Goal: Transaction & Acquisition: Purchase product/service

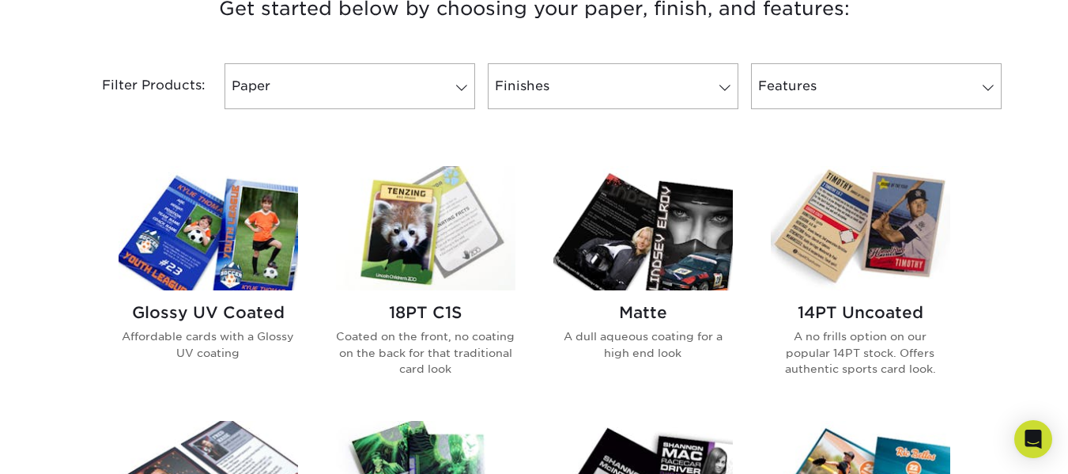
scroll to position [633, 0]
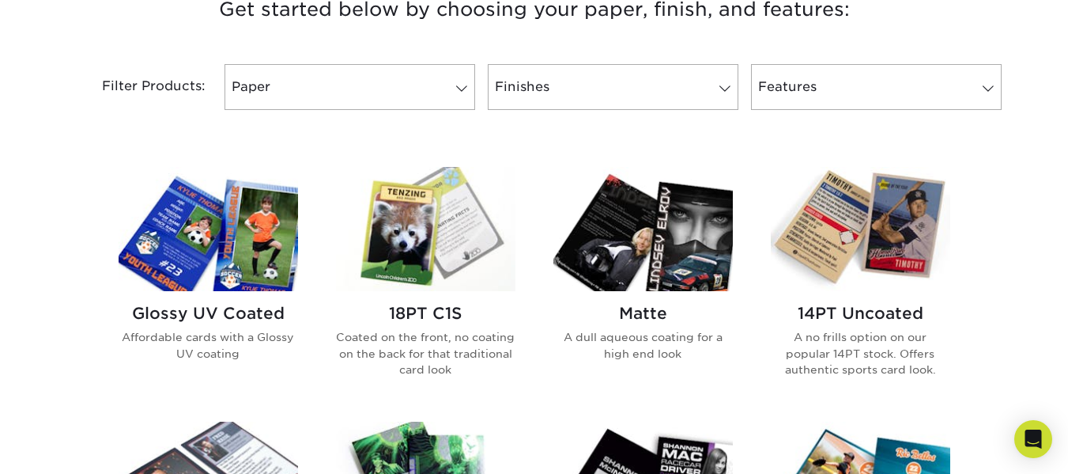
click at [852, 321] on h2 "14PT Uncoated" at bounding box center [860, 313] width 179 height 19
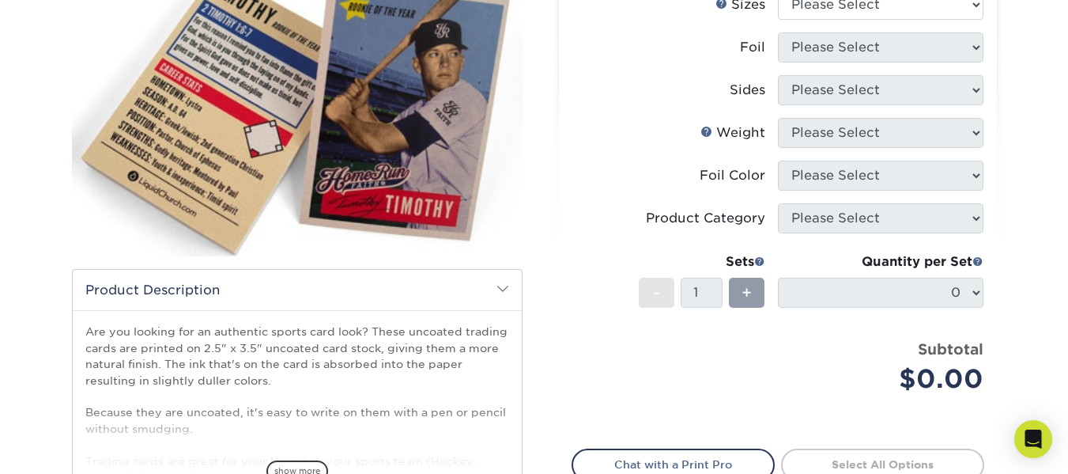
scroll to position [237, 0]
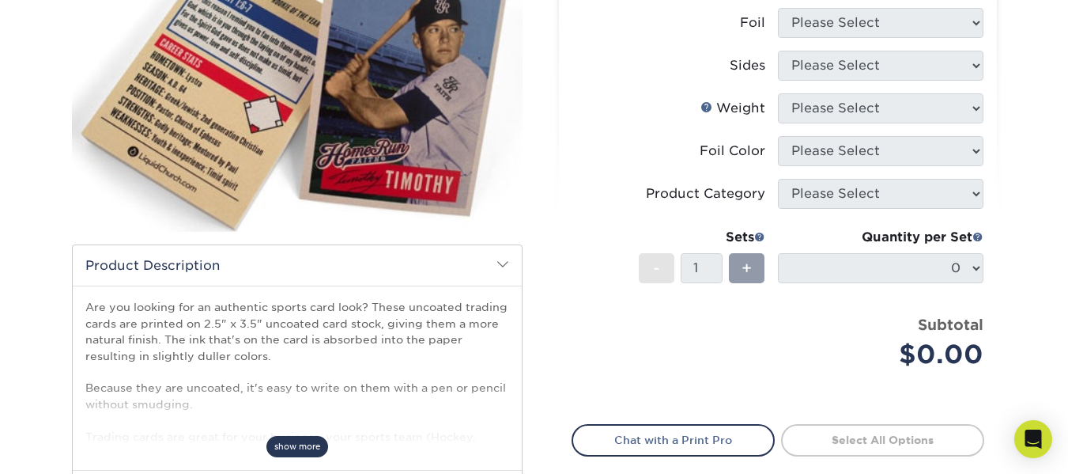
click at [292, 444] on span "show more" at bounding box center [297, 446] width 62 height 21
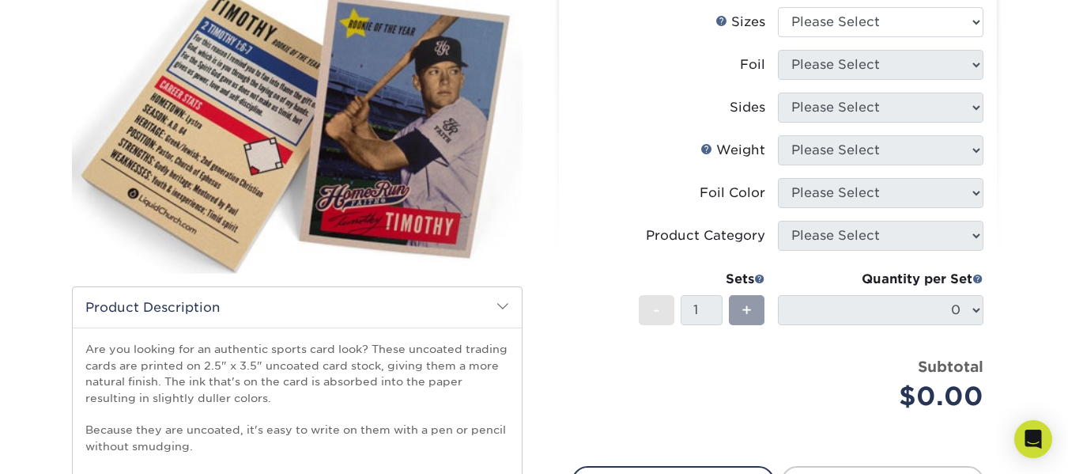
scroll to position [116, 0]
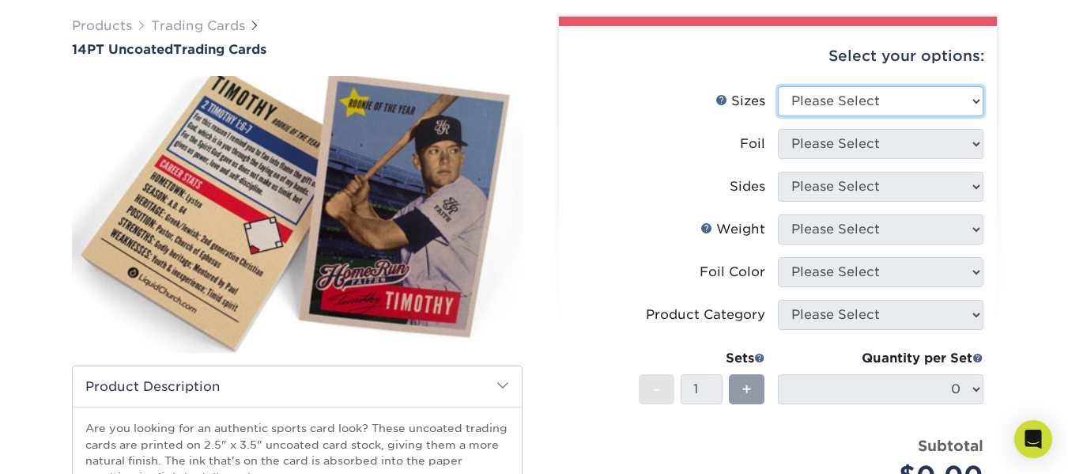
click at [972, 100] on select "Please Select 2.5" x 3.5"" at bounding box center [881, 101] width 206 height 30
select select "2.50x3.50"
click at [778, 86] on select "Please Select 2.5" x 3.5"" at bounding box center [881, 101] width 206 height 30
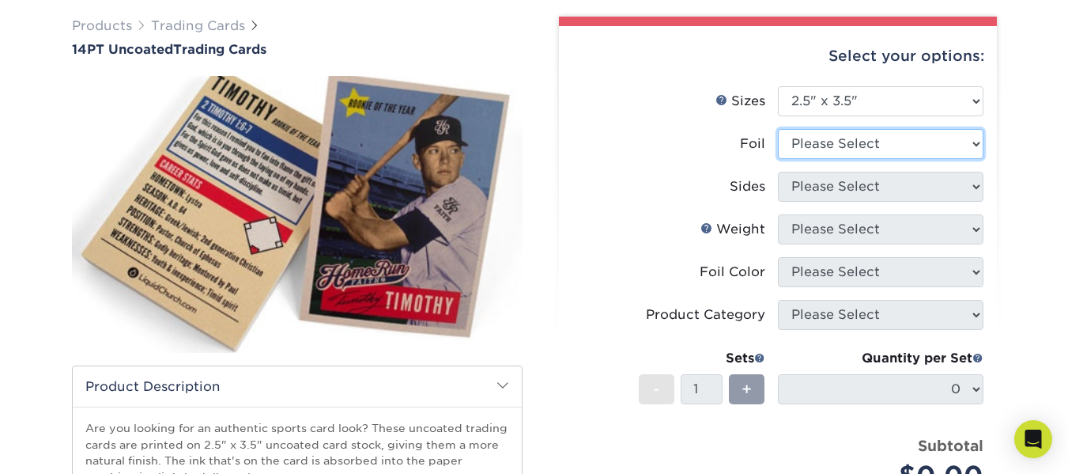
click at [973, 142] on select "Please Select Yes No" at bounding box center [881, 144] width 206 height 30
select select "0"
click at [778, 129] on select "Please Select Yes No" at bounding box center [881, 144] width 206 height 30
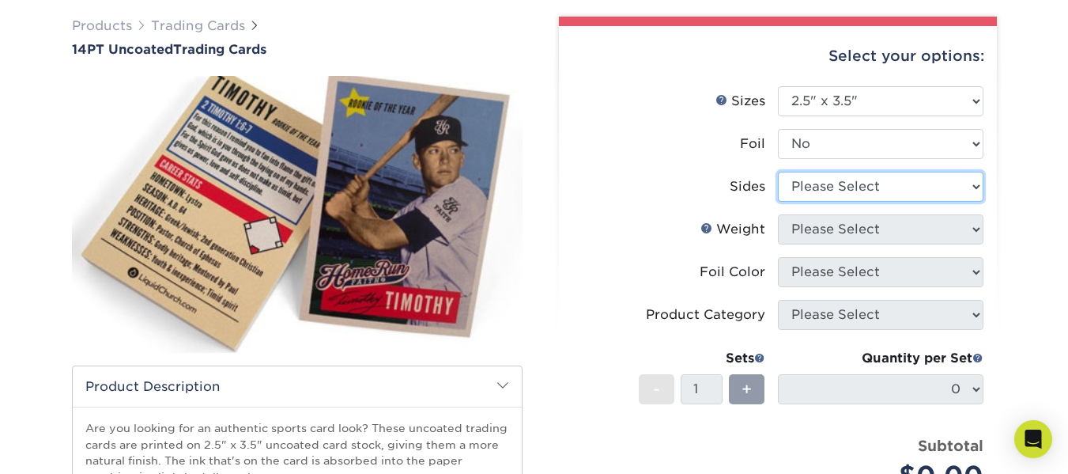
click at [973, 185] on select "Please Select Print Both Sides Print Front Only" at bounding box center [881, 187] width 206 height 30
select select "13abbda7-1d64-4f25-8bb2-c179b224825d"
click at [778, 172] on select "Please Select Print Both Sides Print Front Only" at bounding box center [881, 187] width 206 height 30
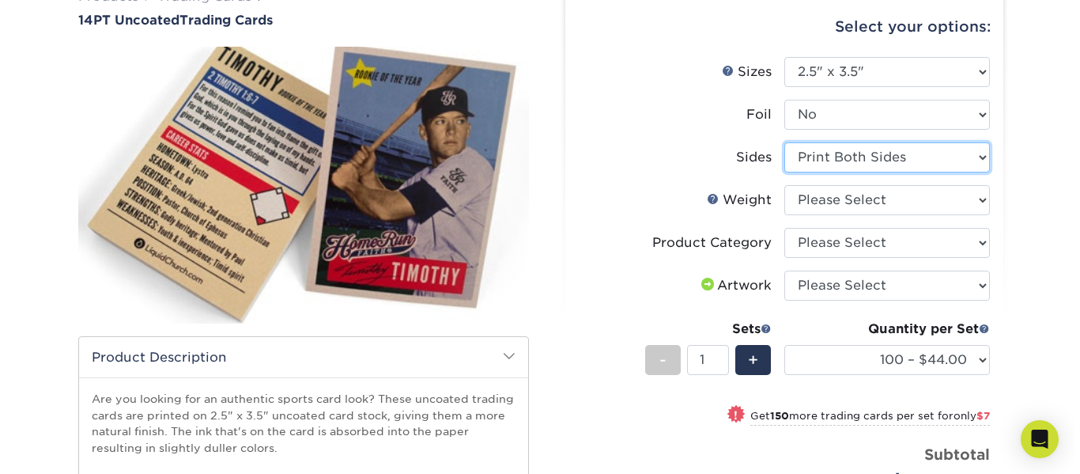
scroll to position [195, 0]
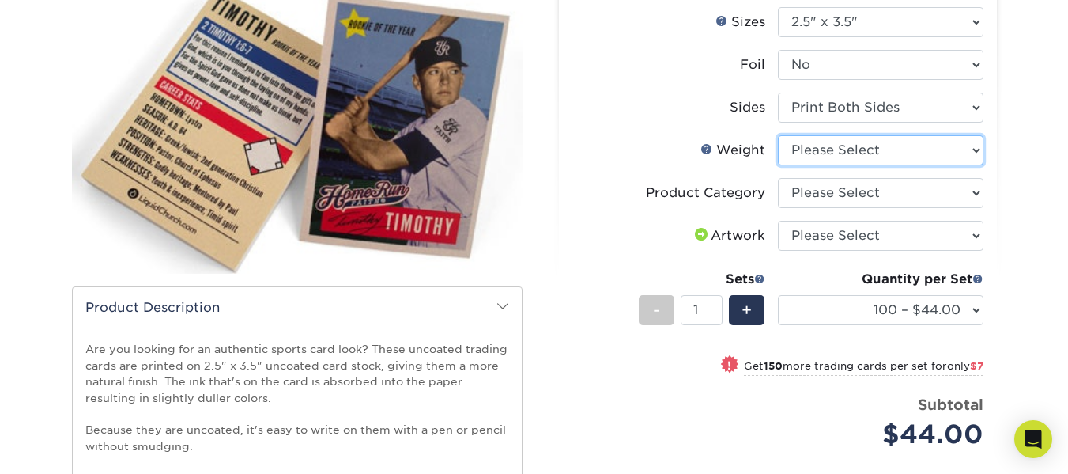
click at [976, 153] on select "Please Select 14PT Uncoated" at bounding box center [881, 150] width 206 height 30
select select "14PT Uncoated"
click at [778, 135] on select "Please Select 14PT Uncoated" at bounding box center [881, 150] width 206 height 30
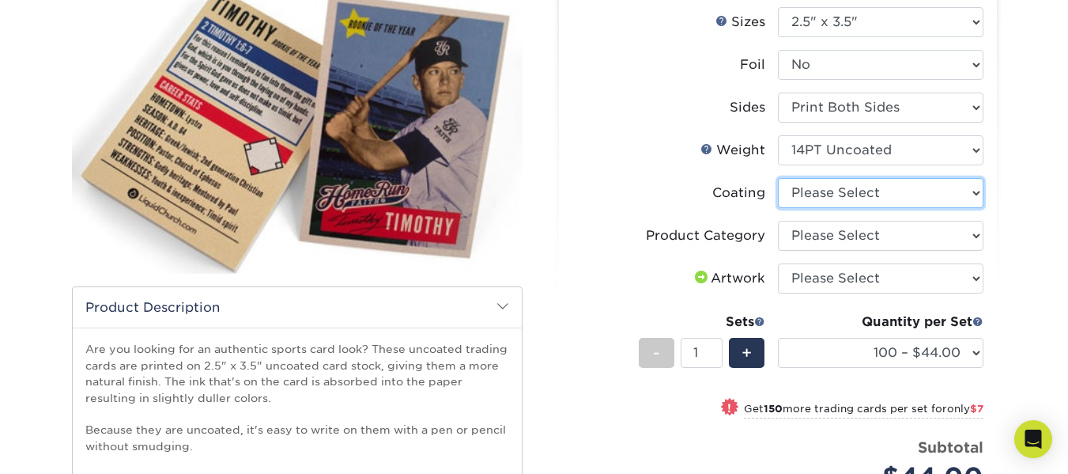
click at [972, 193] on select at bounding box center [881, 193] width 206 height 30
select select "3e7618de-abca-4bda-9f97-8b9129e913d8"
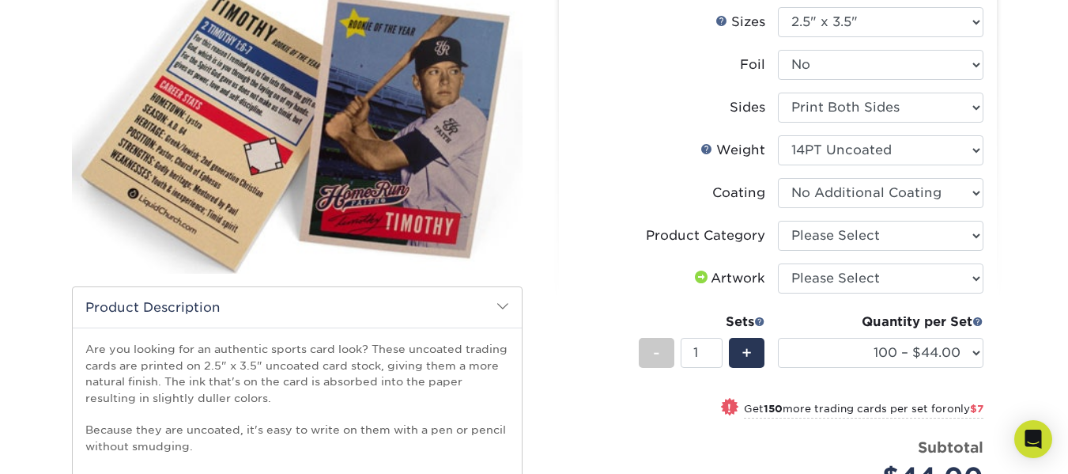
click at [778, 178] on select at bounding box center [881, 193] width 206 height 30
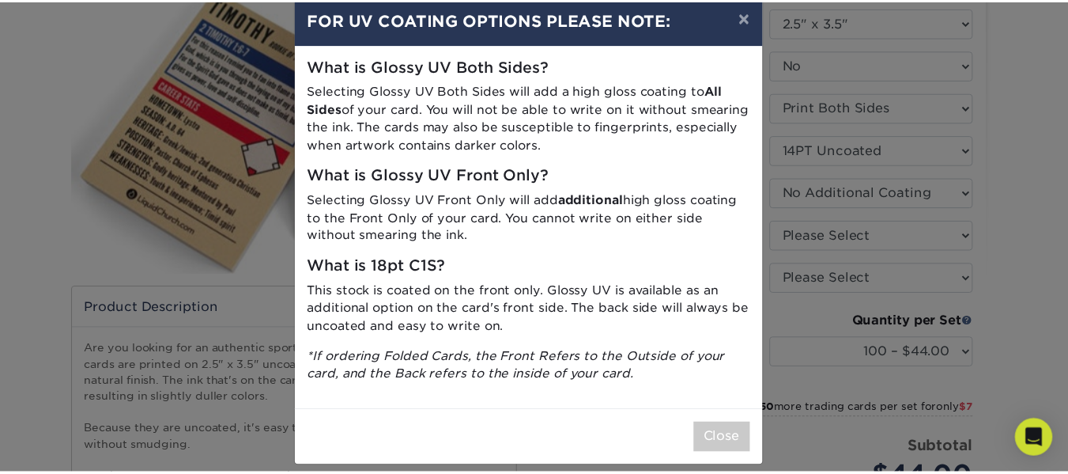
scroll to position [43, 0]
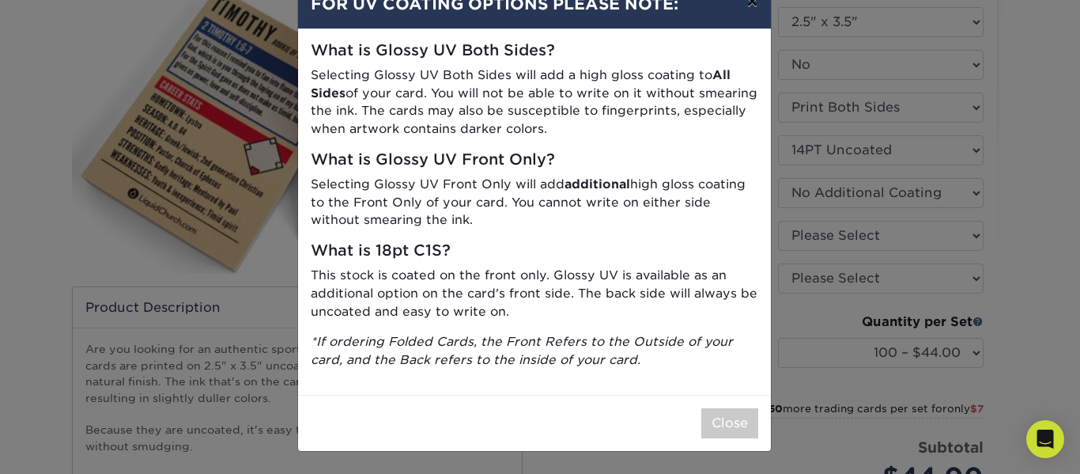
click at [749, 6] on button "×" at bounding box center [752, 1] width 36 height 44
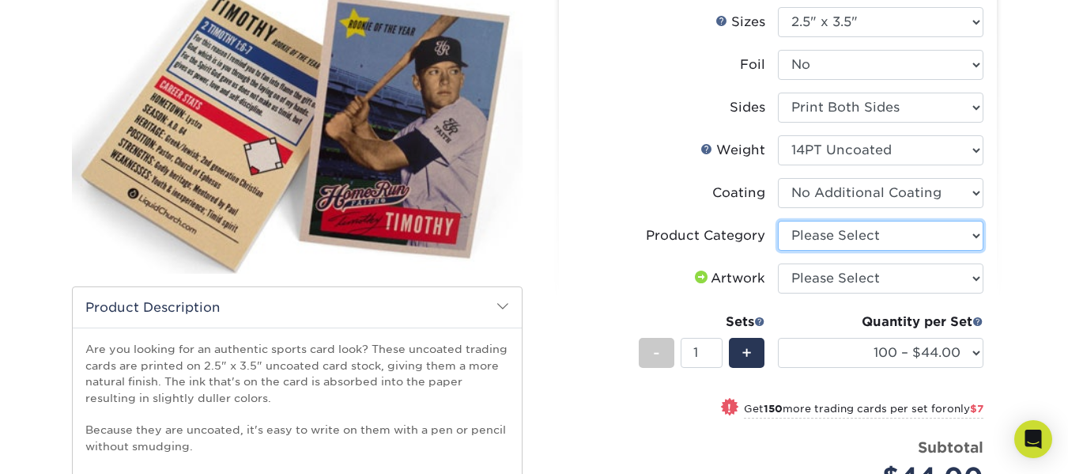
click at [980, 245] on select "Please Select Trading Cards" at bounding box center [881, 236] width 206 height 30
select select "c2f9bce9-36c2-409d-b101-c29d9d031e18"
click at [778, 221] on select "Please Select Trading Cards" at bounding box center [881, 236] width 206 height 30
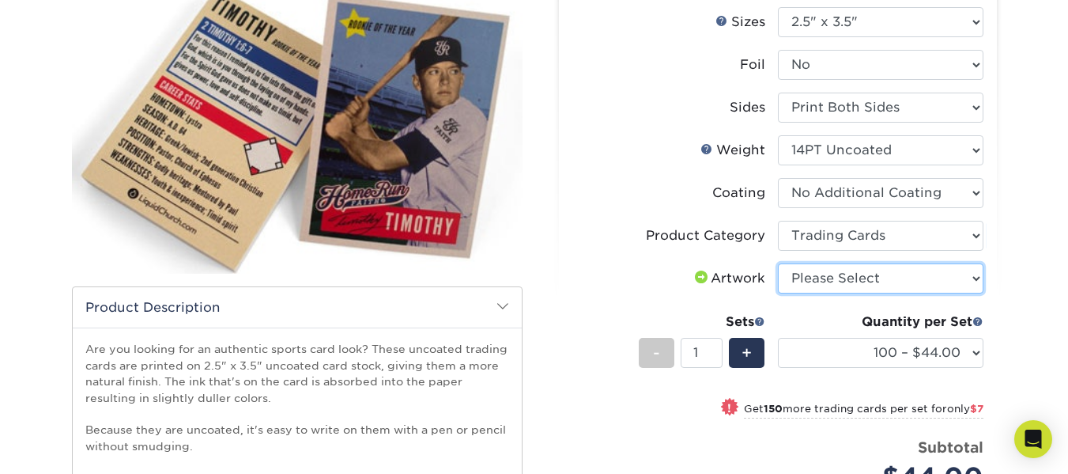
click at [980, 272] on select "Please Select I will upload files I need a design - $100" at bounding box center [881, 278] width 206 height 30
select select "upload"
click at [778, 263] on select "Please Select I will upload files I need a design - $100" at bounding box center [881, 278] width 206 height 30
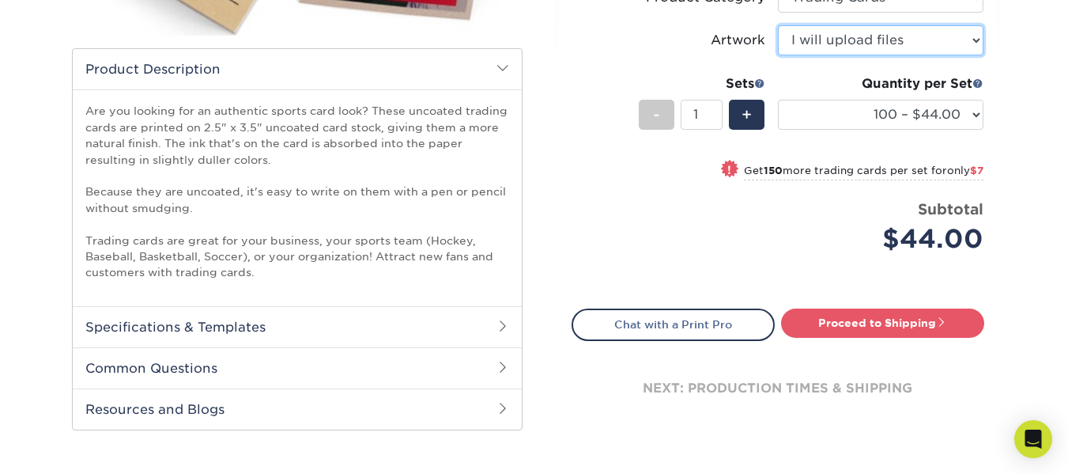
scroll to position [0, 0]
